Goal: Task Accomplishment & Management: Use online tool/utility

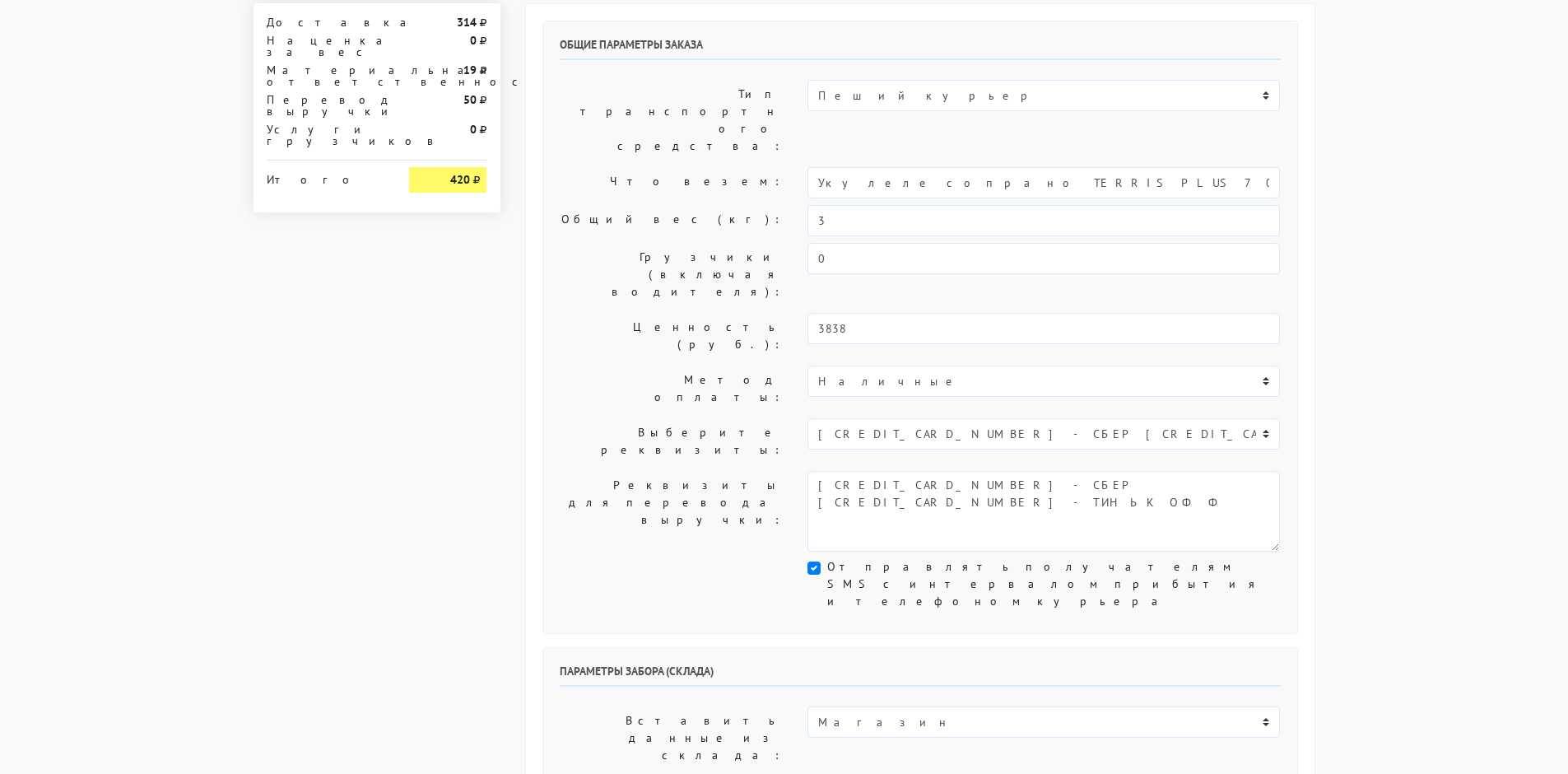
scroll to position [247, 0]
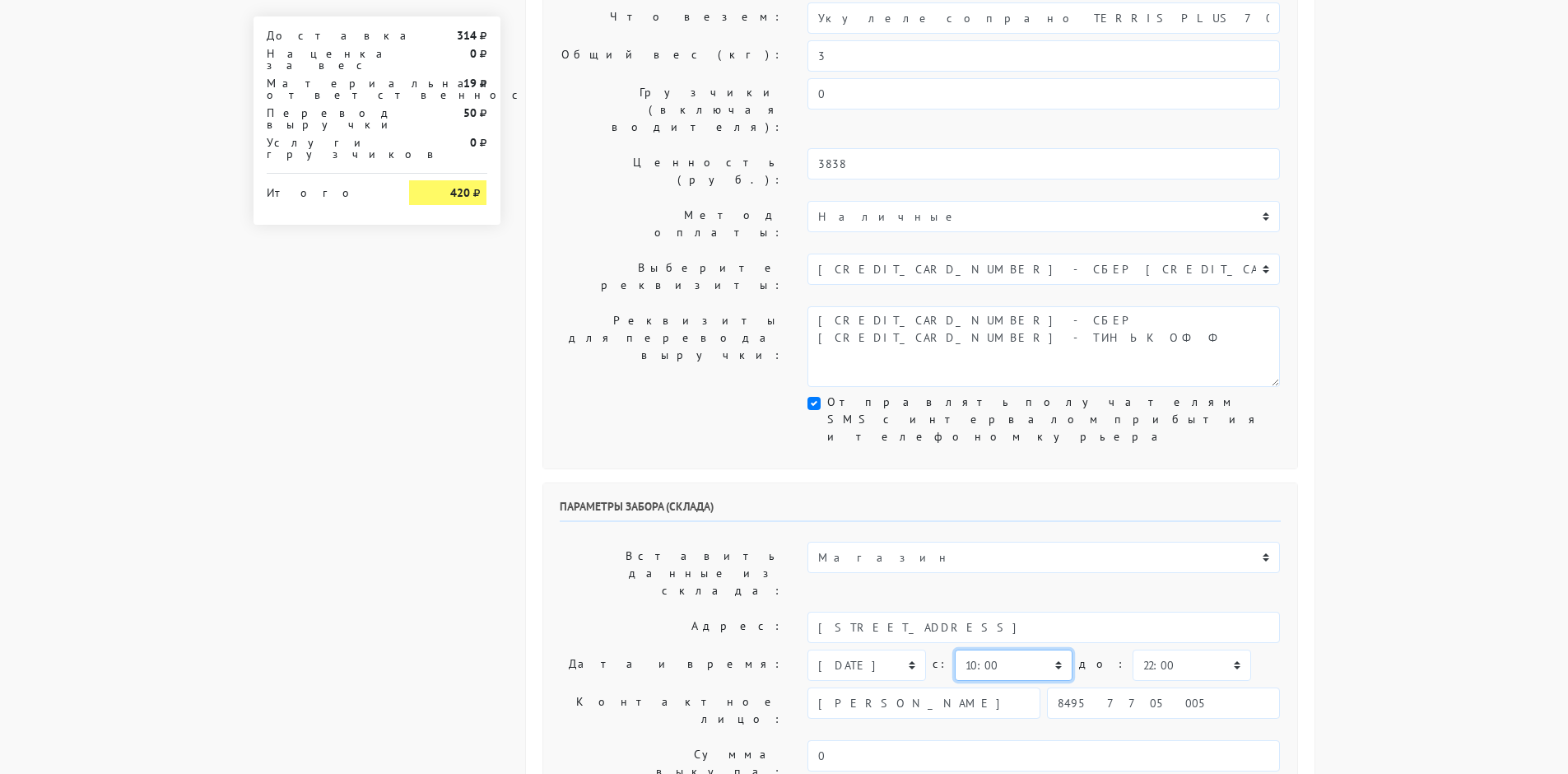
click at [1002, 649] on select "00:00 00:30 01:00 01:30 02:00 02:30 03:00 03:30 04:00 04:30 05:00 05:30 06:00 0…" at bounding box center [1013, 664] width 117 height 31
select select "19:30"
click at [955, 649] on select "00:00 00:30 01:00 01:30 02:00 02:30 03:00 03:30 04:00 04:30 05:00 05:30 06:00 0…" at bounding box center [1013, 664] width 117 height 31
click at [1133, 649] on select "00:00 00:30 01:00 01:30 02:00 02:30 03:00 03:30 04:00 04:30 05:00 05:30 06:00 0…" at bounding box center [1191, 664] width 117 height 31
select select "20:00"
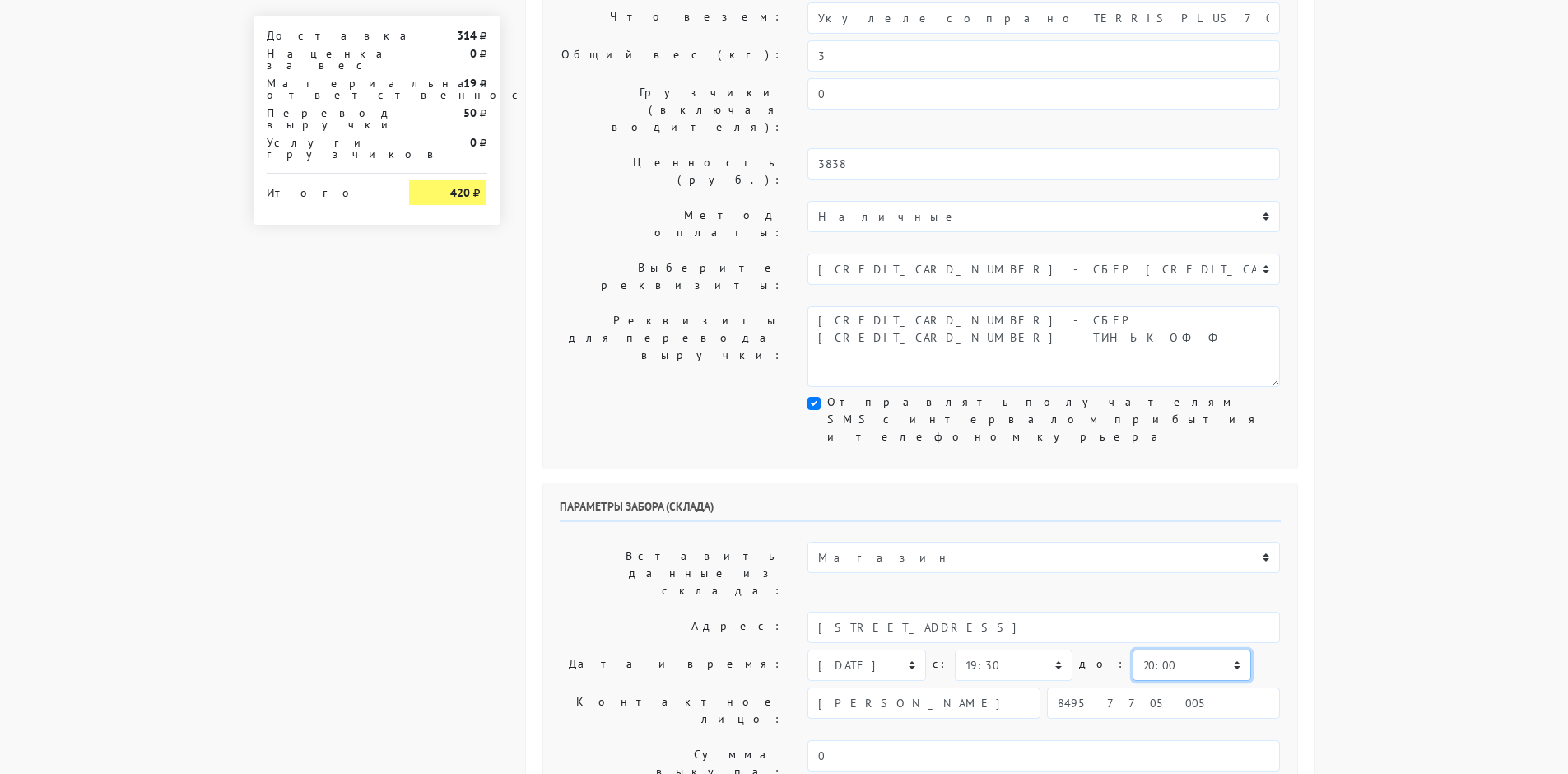
click at [1133, 649] on select "00:00 00:30 01:00 01:30 02:00 02:30 03:00 03:30 04:00 04:30 05:00 05:30 06:00 0…" at bounding box center [1191, 664] width 117 height 31
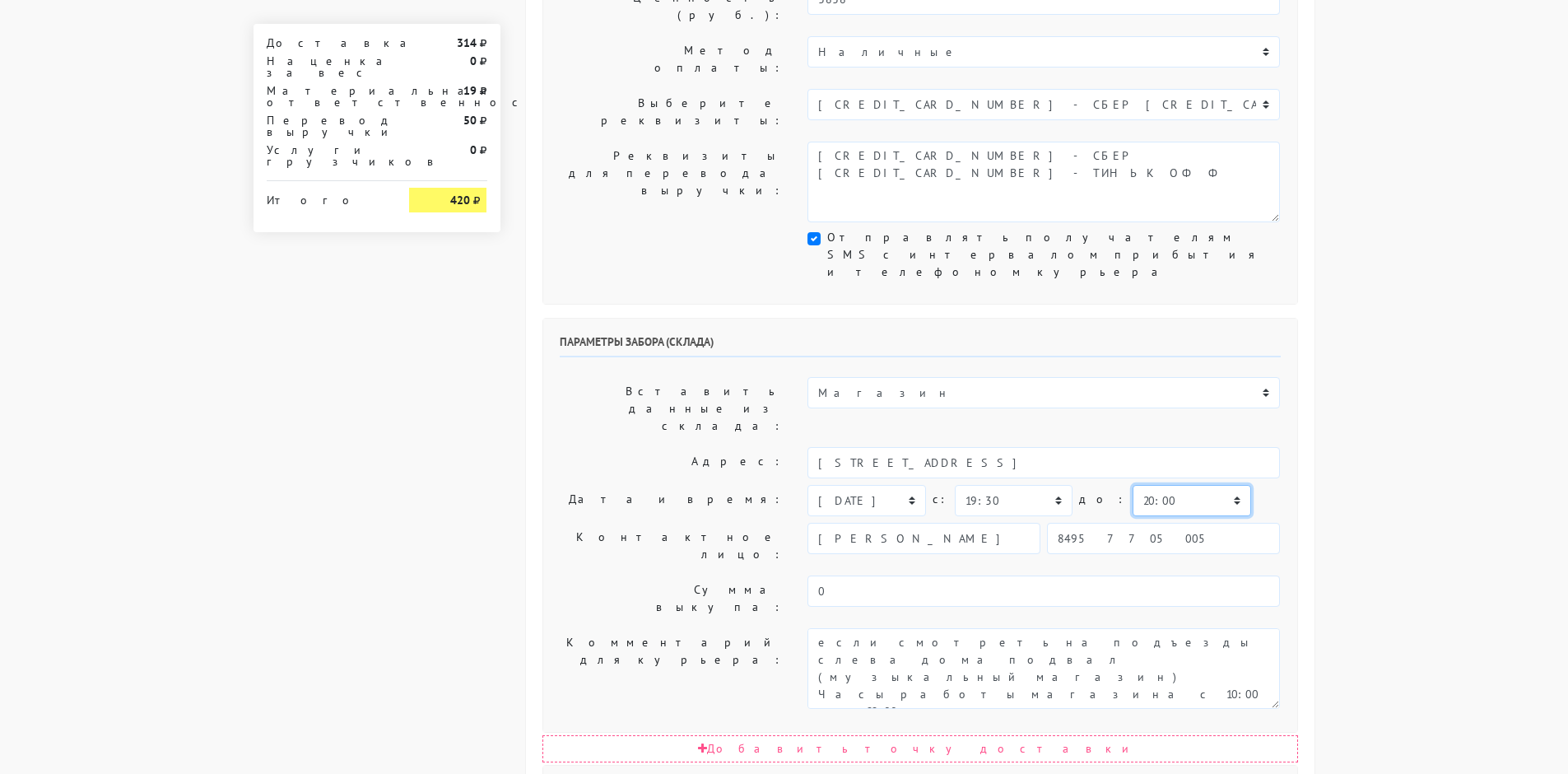
scroll to position [576, 0]
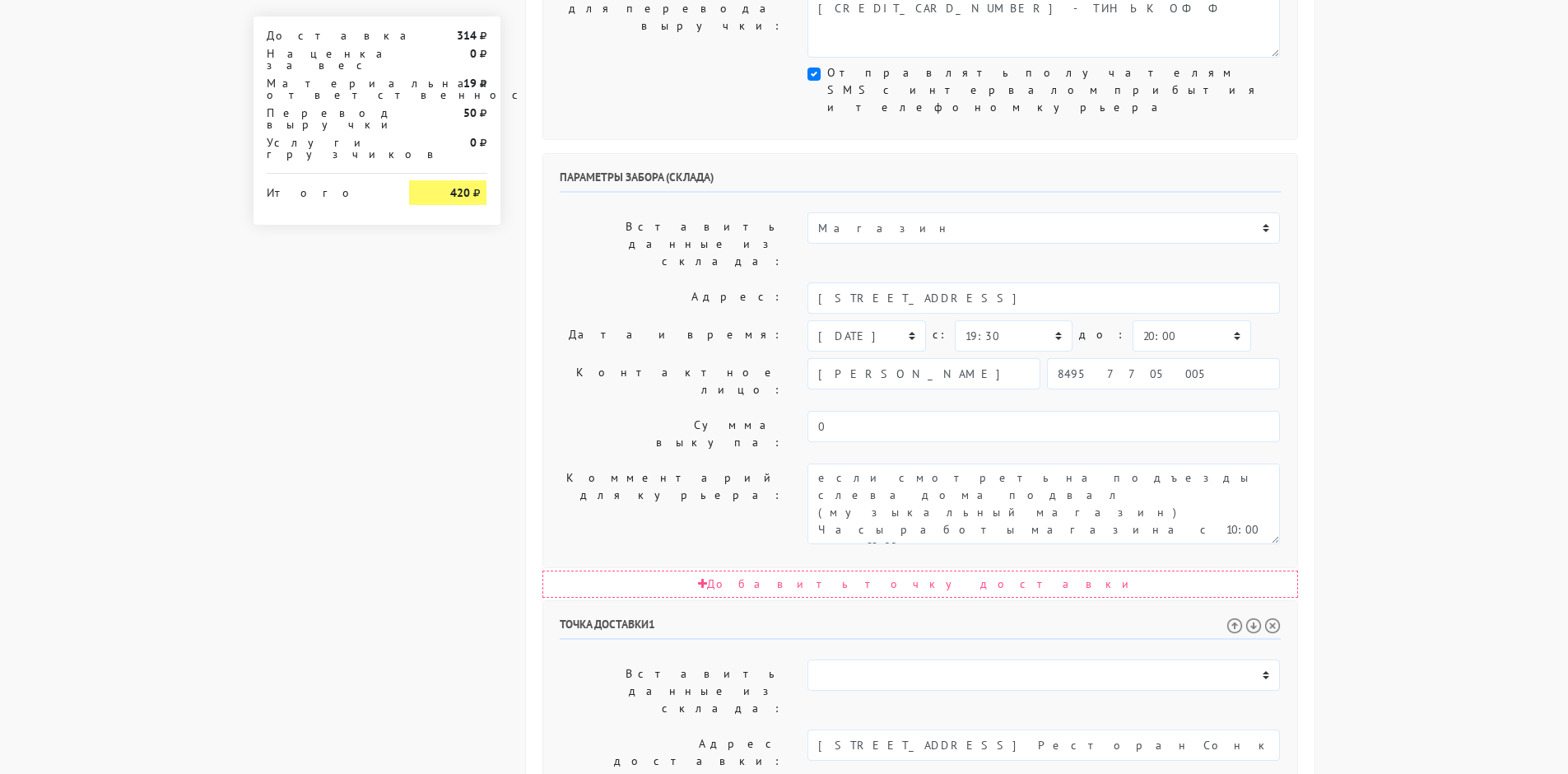
select select "20:30"
select select "21:30"
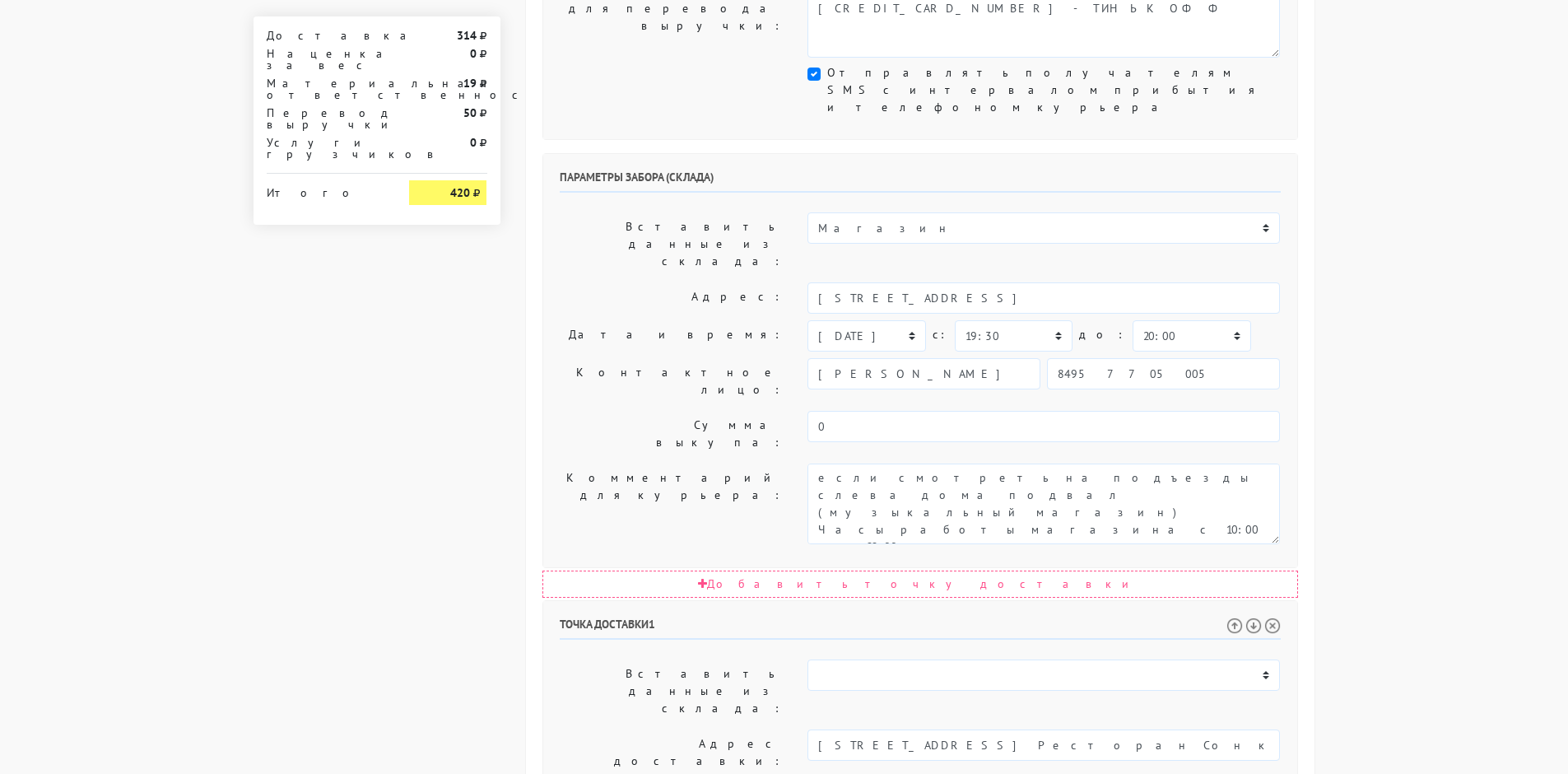
click at [1351, 426] on body "[DOMAIN_NAME] [DOMAIN_NAME] Выйти Заказы Настройки 314" at bounding box center [784, 344] width 1568 height 1842
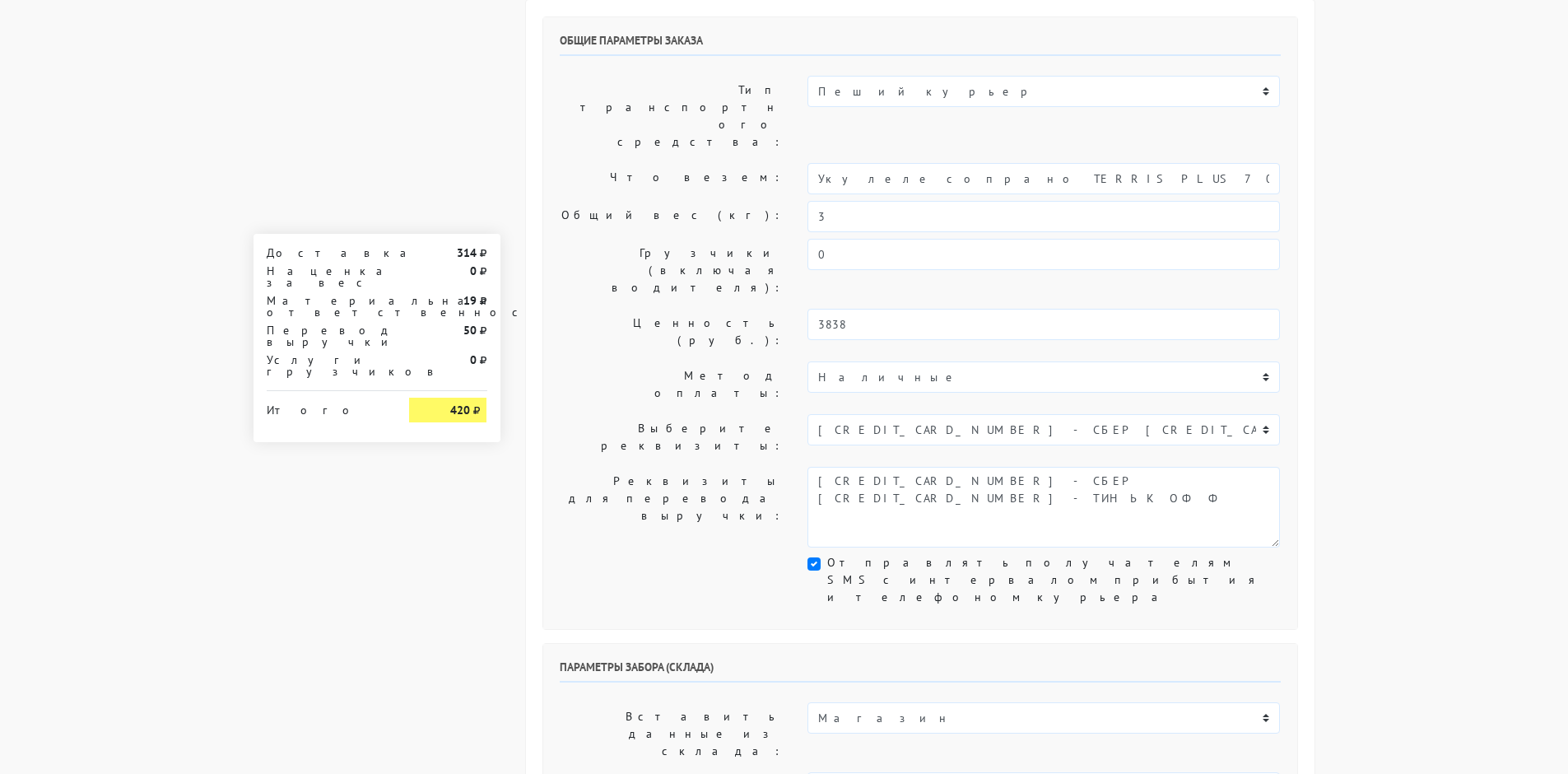
scroll to position [0, 0]
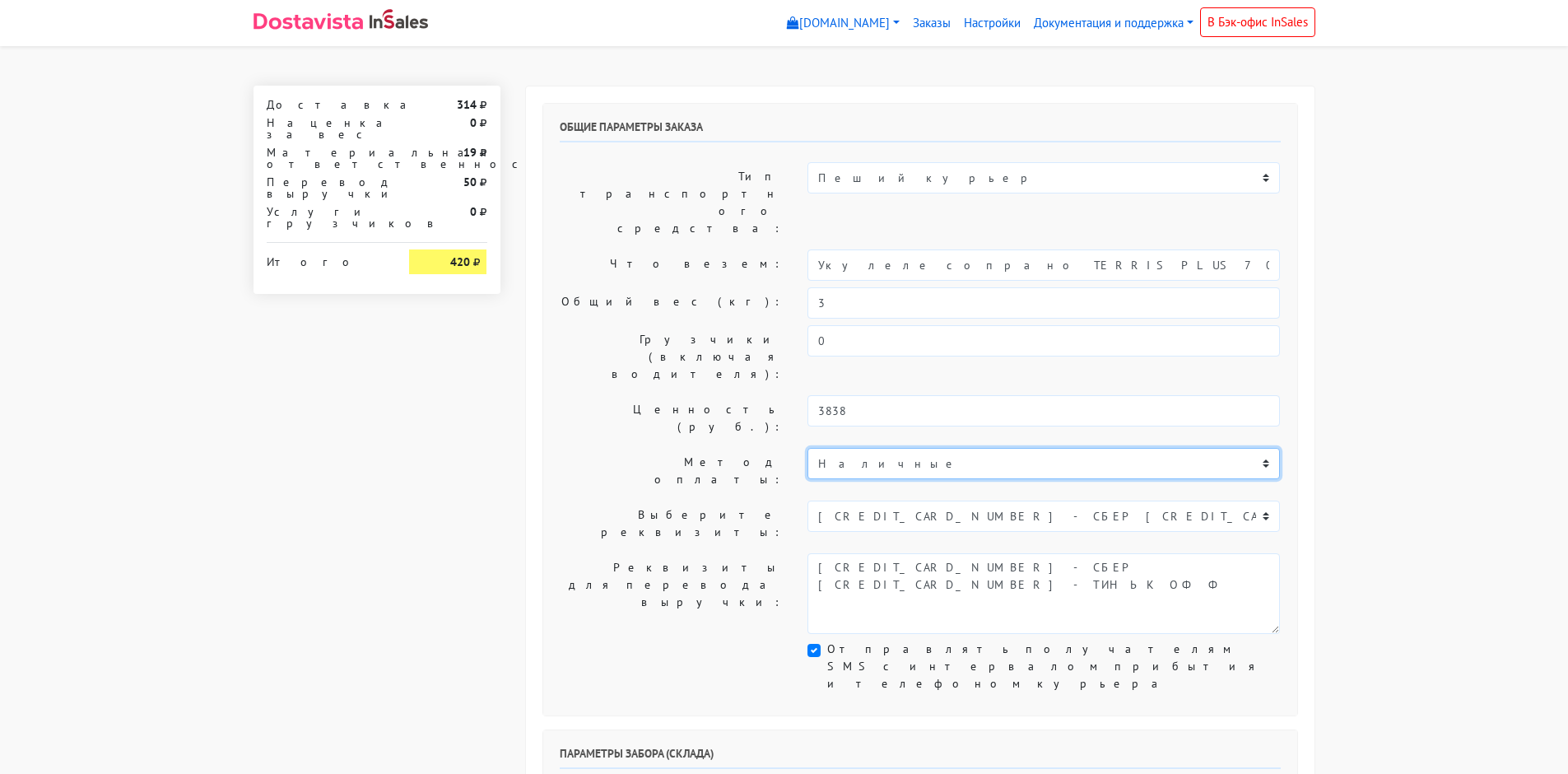
click at [937, 448] on select "Наличные Карта 220445XXXXXX7838" at bounding box center [1044, 463] width 473 height 31
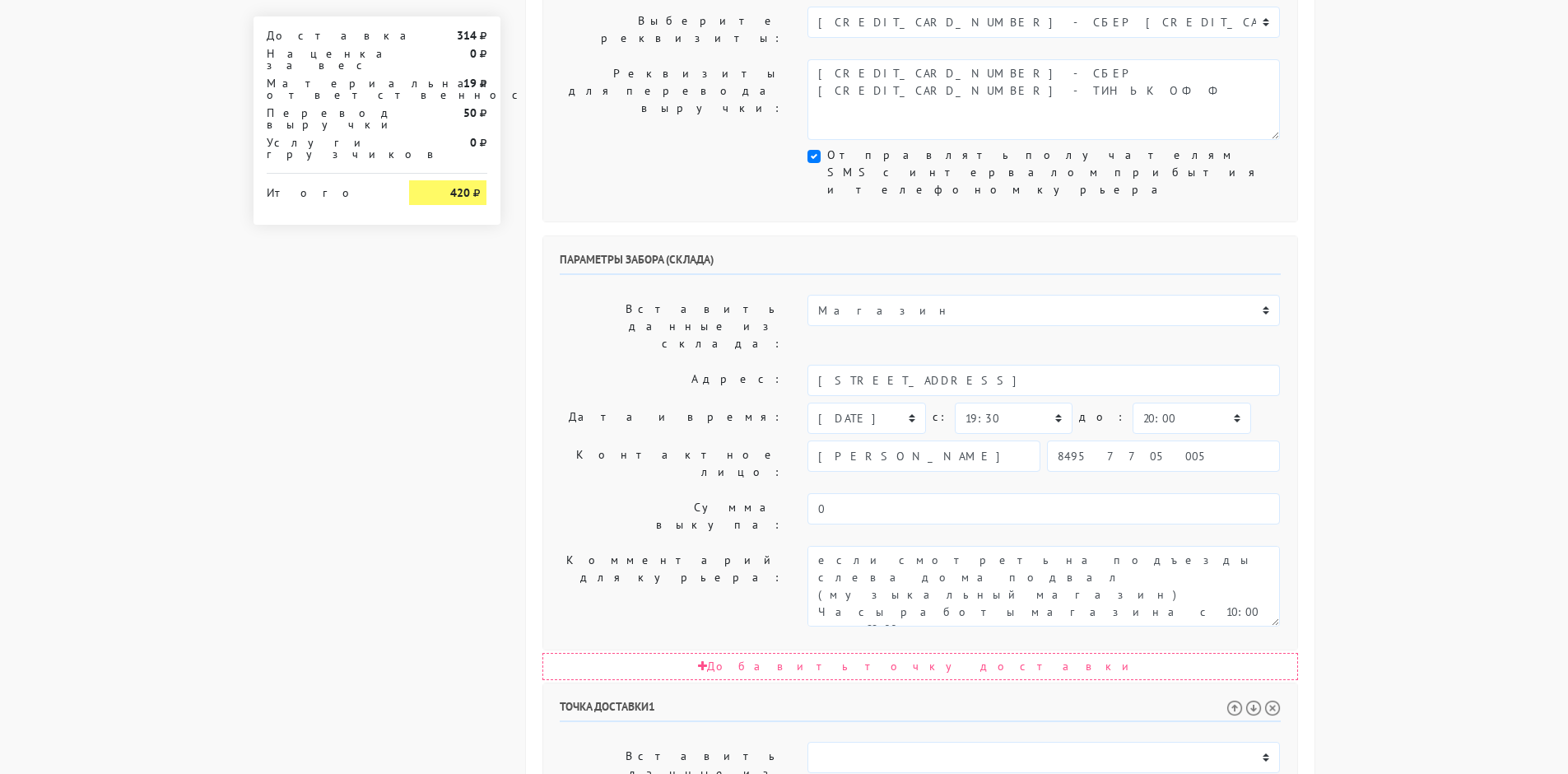
scroll to position [745, 0]
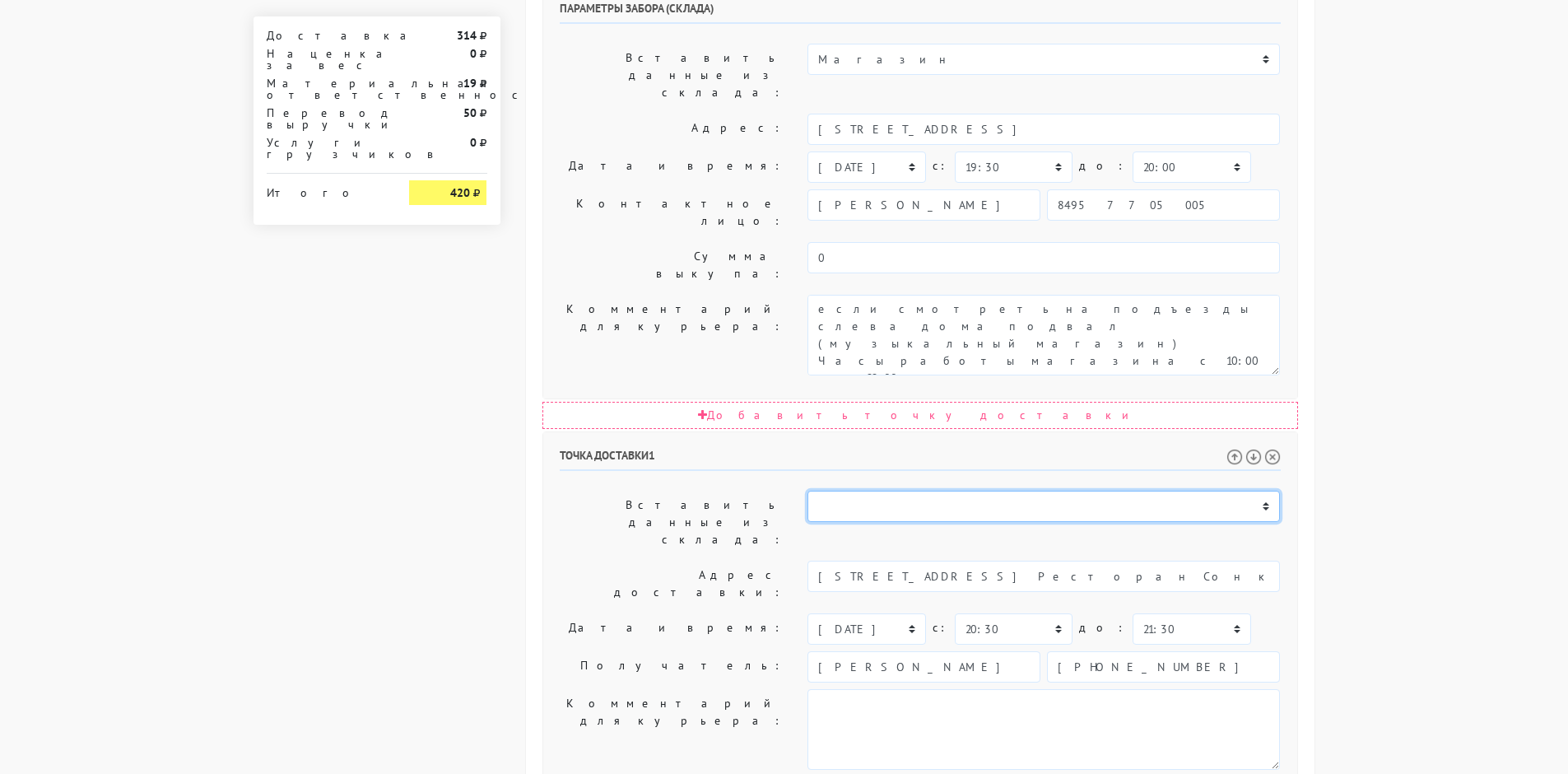
click at [884, 491] on select "Магазин" at bounding box center [1044, 506] width 473 height 31
click at [621, 560] on label "Адрес доставки:" at bounding box center [671, 583] width 249 height 46
click at [876, 491] on select "Магазин" at bounding box center [1044, 506] width 473 height 31
click at [633, 491] on label "Вставить данные из склада:" at bounding box center [671, 523] width 249 height 64
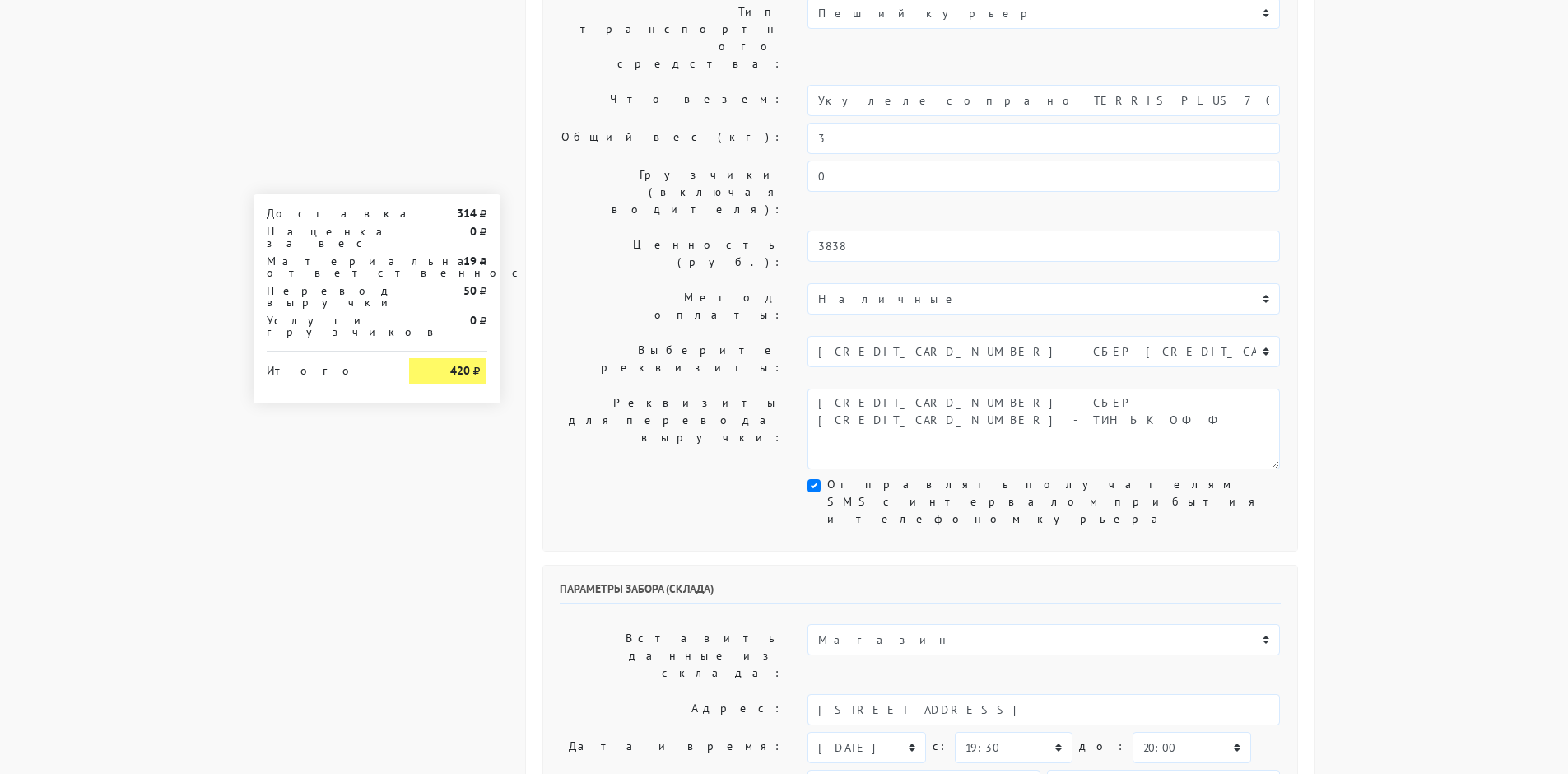
scroll to position [0, 0]
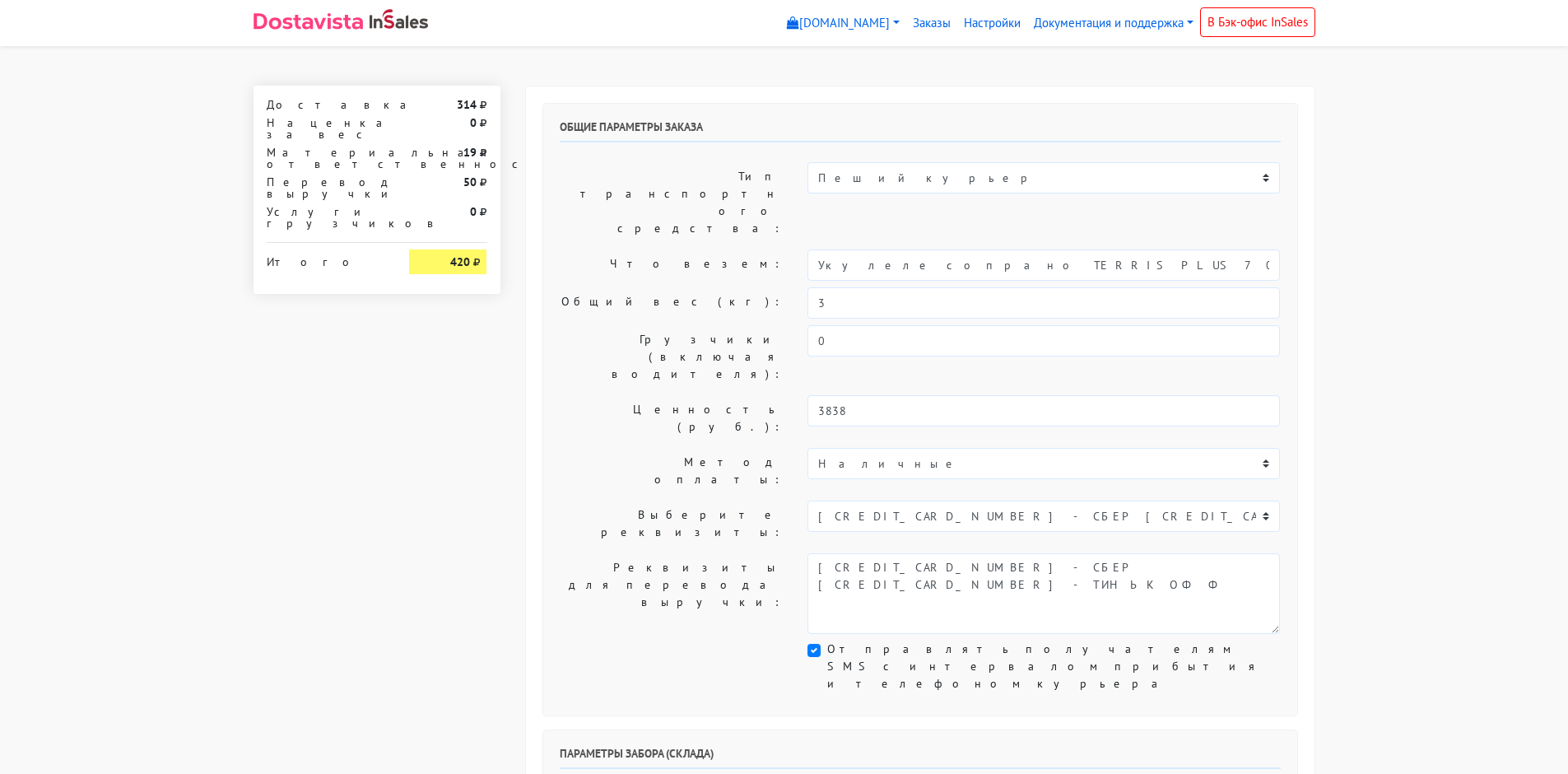
click at [876, 43] on nav "[DOMAIN_NAME] [DOMAIN_NAME] Выйти Заказы Настройки" at bounding box center [784, 23] width 1568 height 46
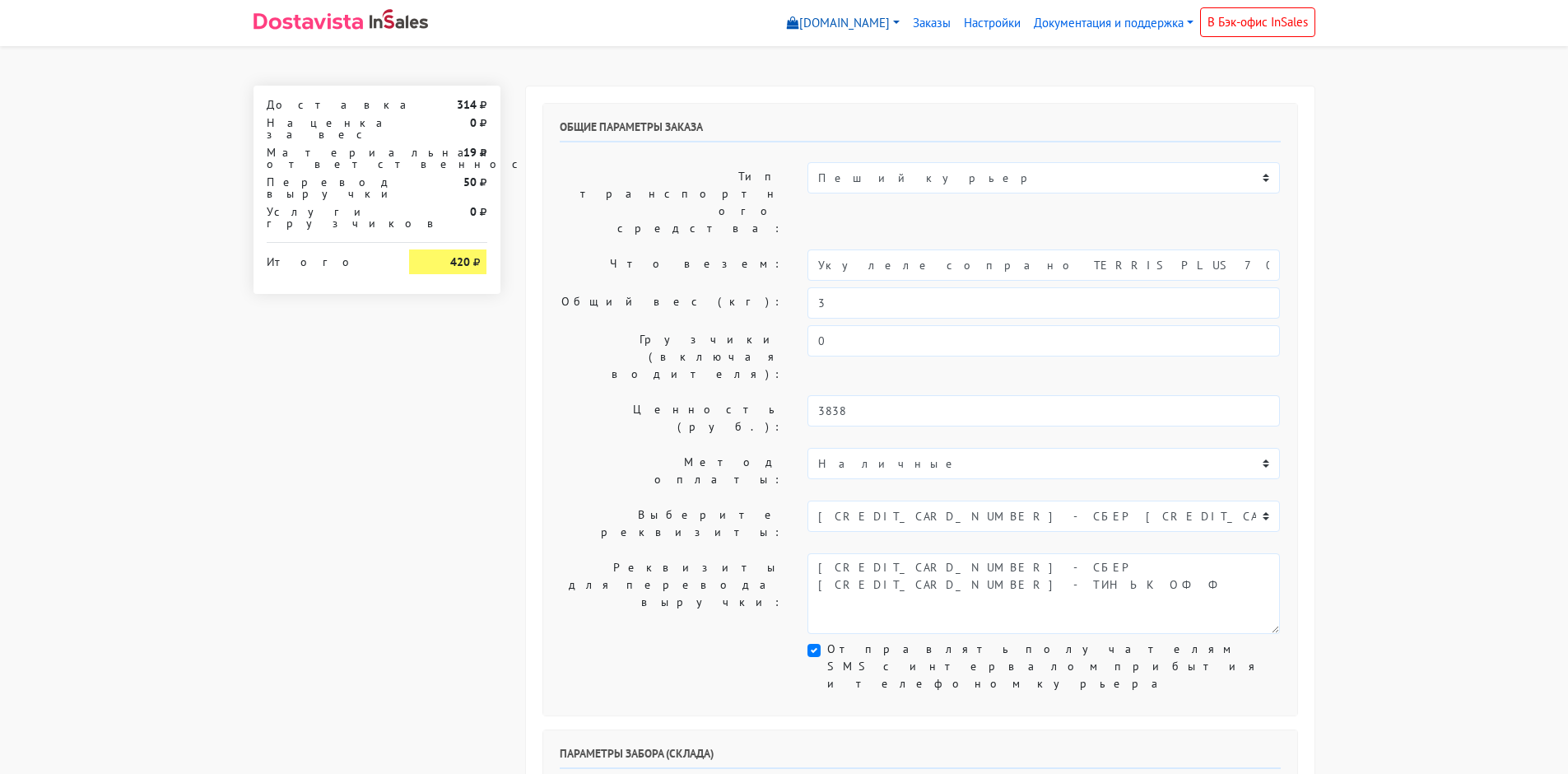
drag, startPoint x: 904, startPoint y: 96, endPoint x: 847, endPoint y: 8, distance: 104.8
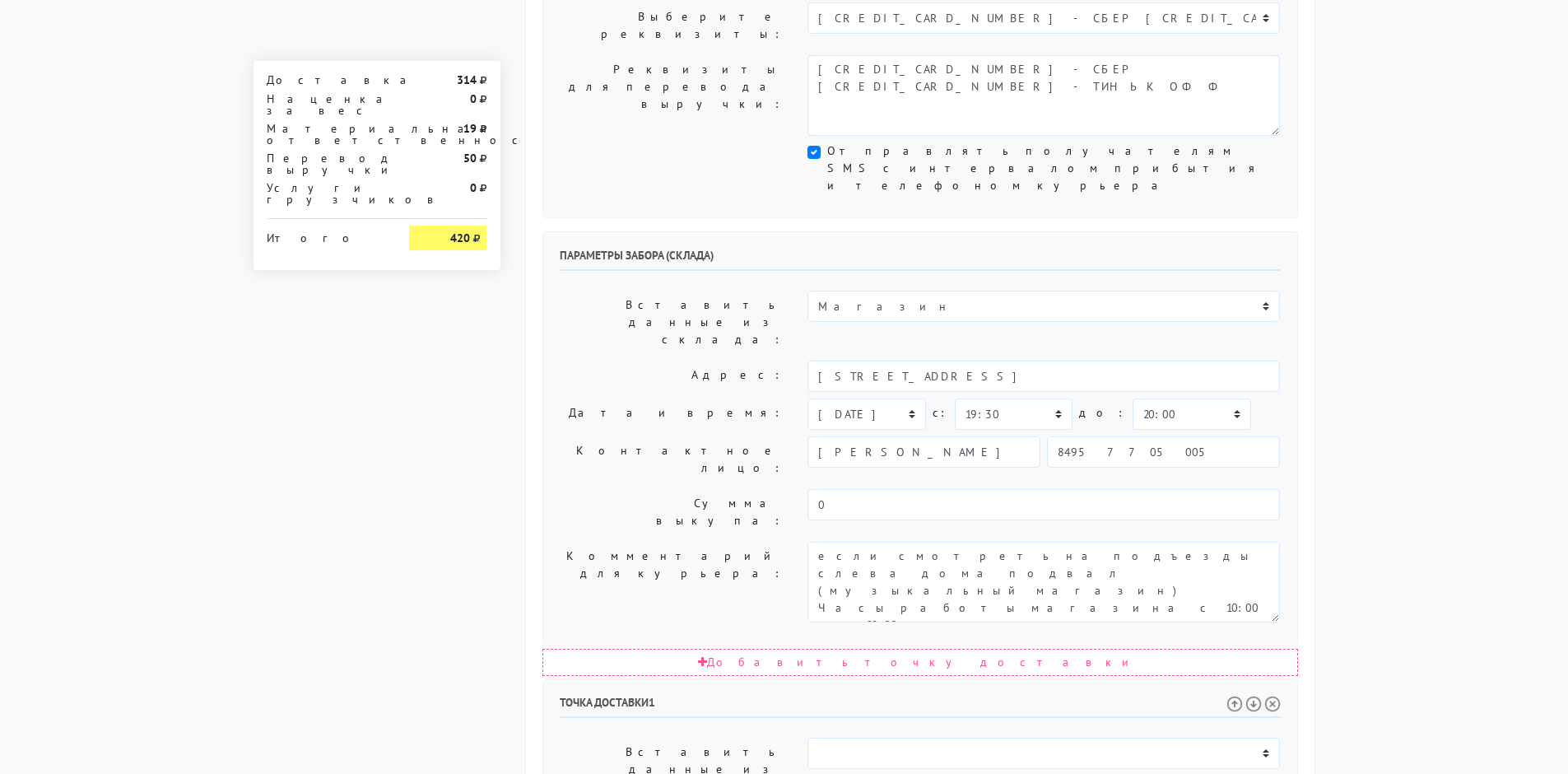
scroll to position [745, 0]
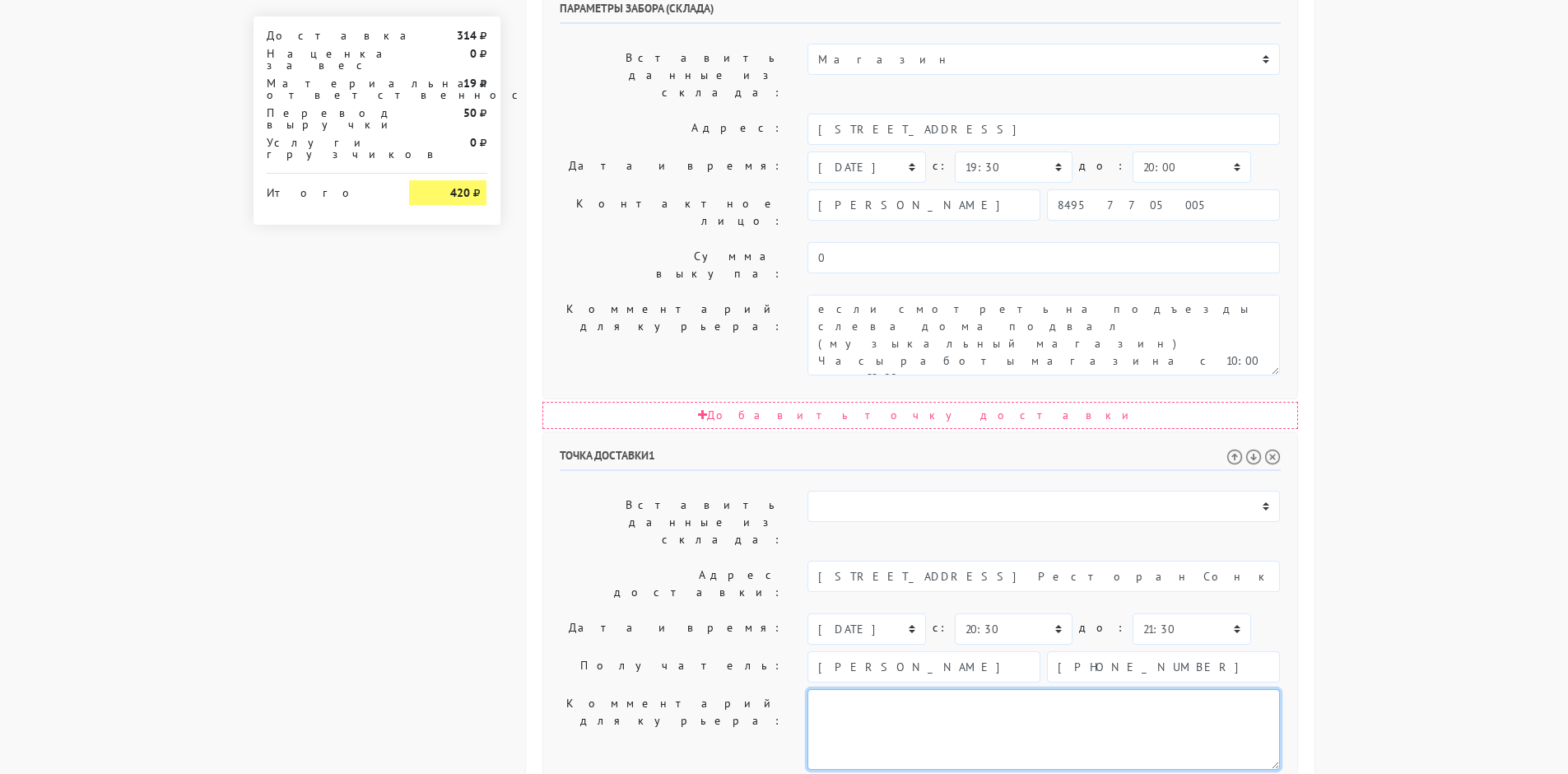
click at [872, 689] on textarea at bounding box center [1044, 729] width 473 height 81
click at [669, 614] on label "Дата и время:" at bounding box center [671, 629] width 249 height 31
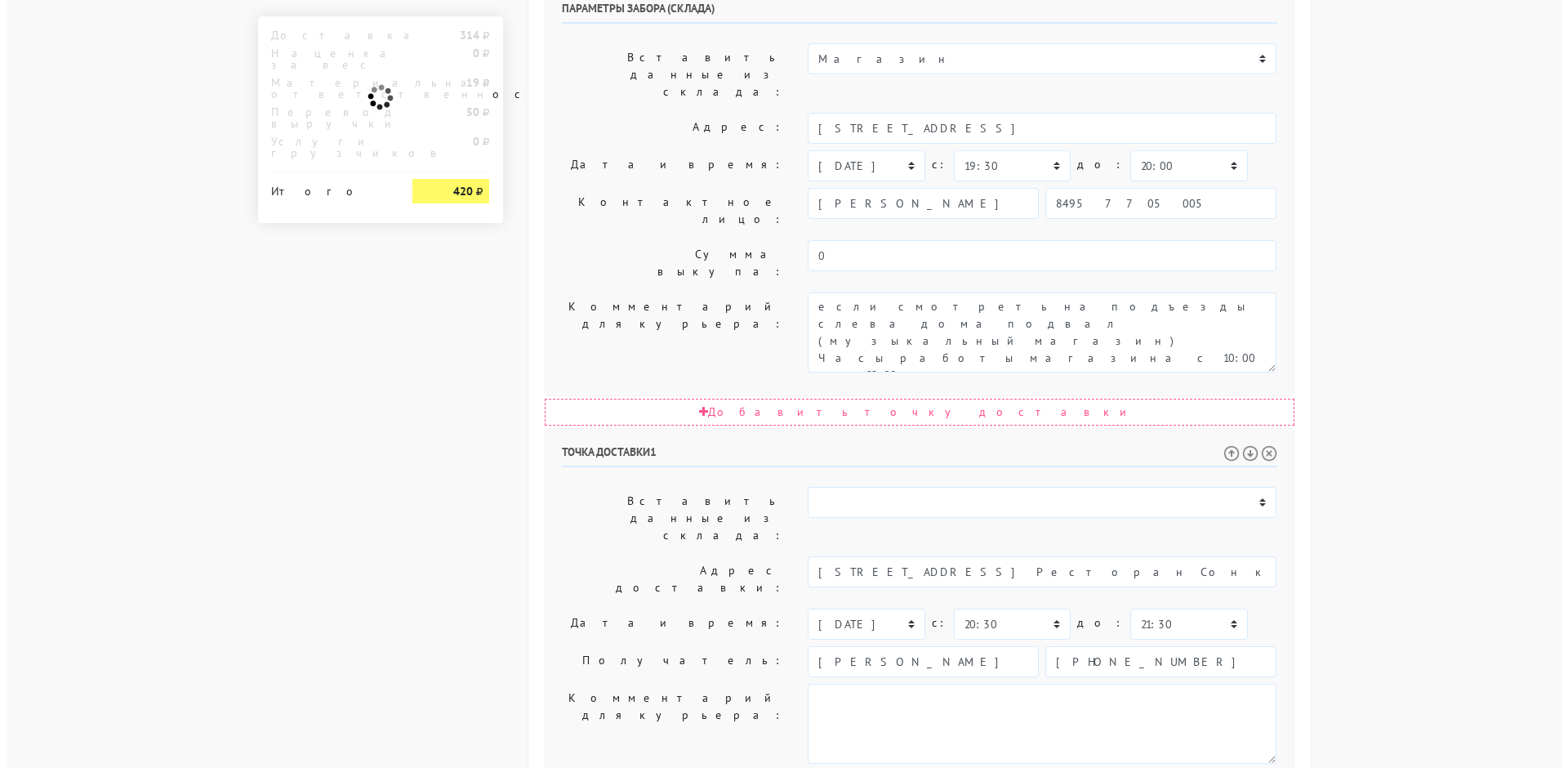
scroll to position [0, 0]
